Goal: Task Accomplishment & Management: Use online tool/utility

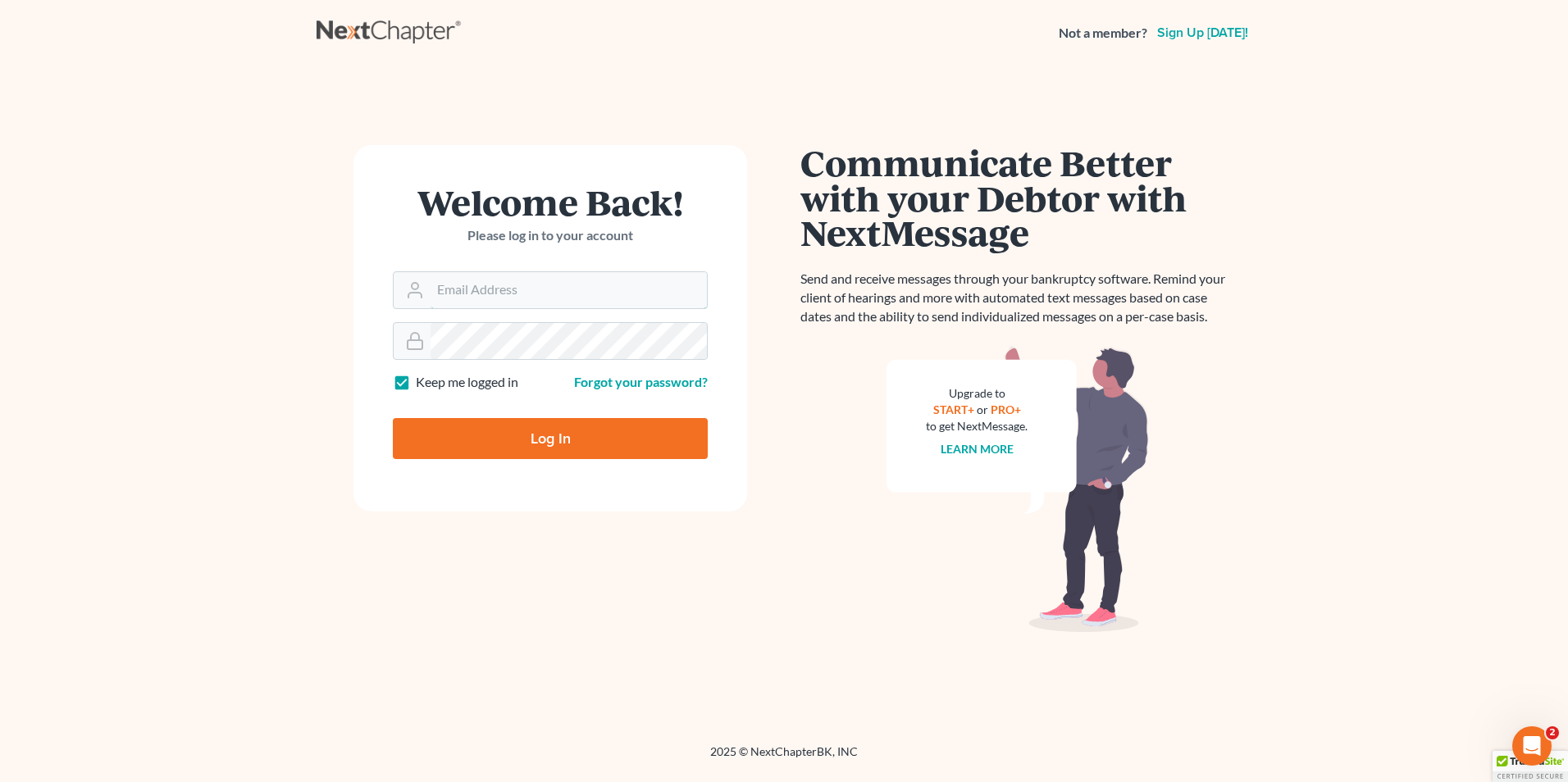
type input "[EMAIL_ADDRESS][DOMAIN_NAME]"
click at [596, 441] on input "Log In" at bounding box center [549, 438] width 315 height 41
type input "Thinking..."
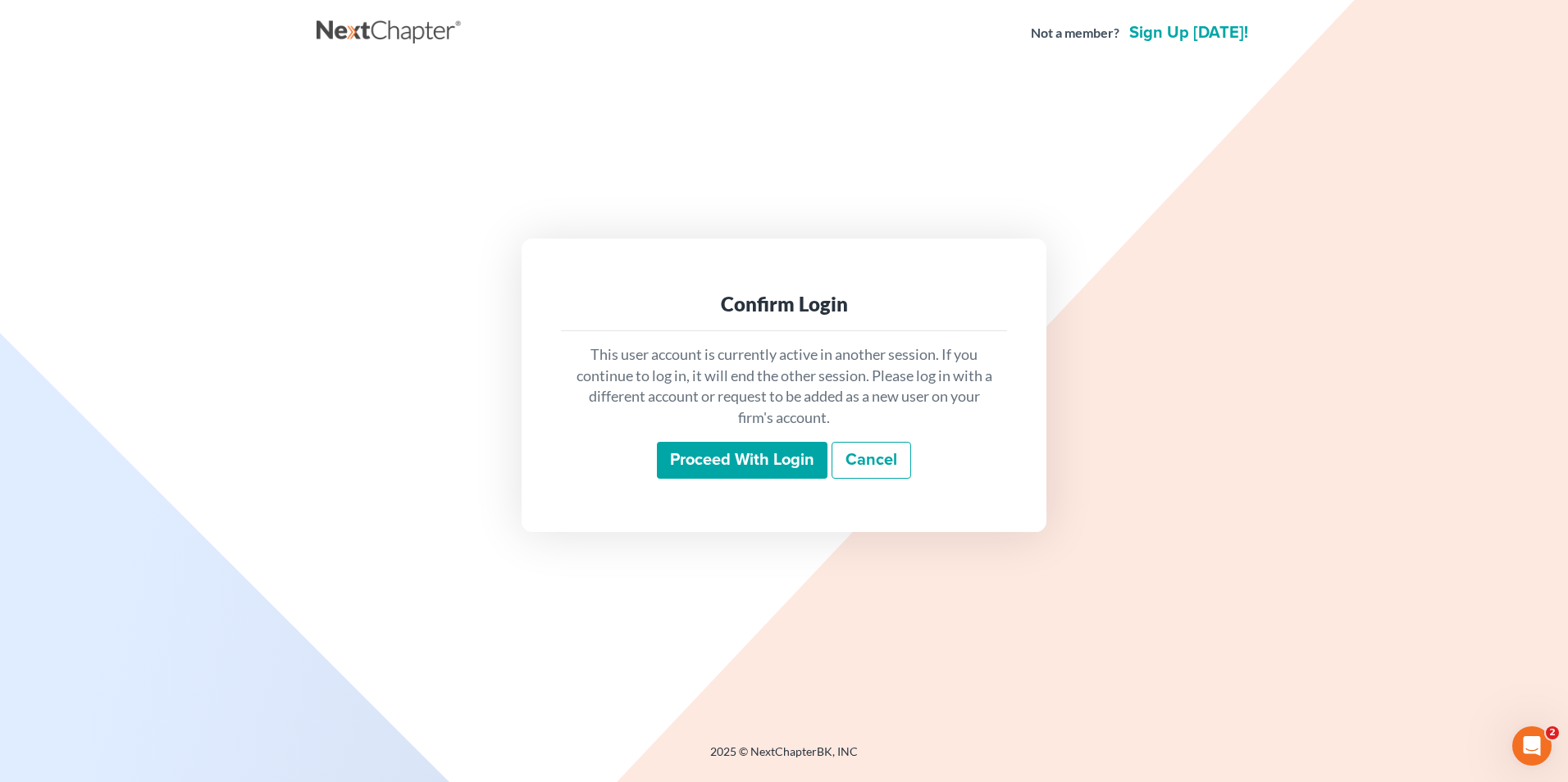
click at [796, 455] on input "Proceed with login" at bounding box center [742, 461] width 171 height 38
